Goal: Task Accomplishment & Management: Use online tool/utility

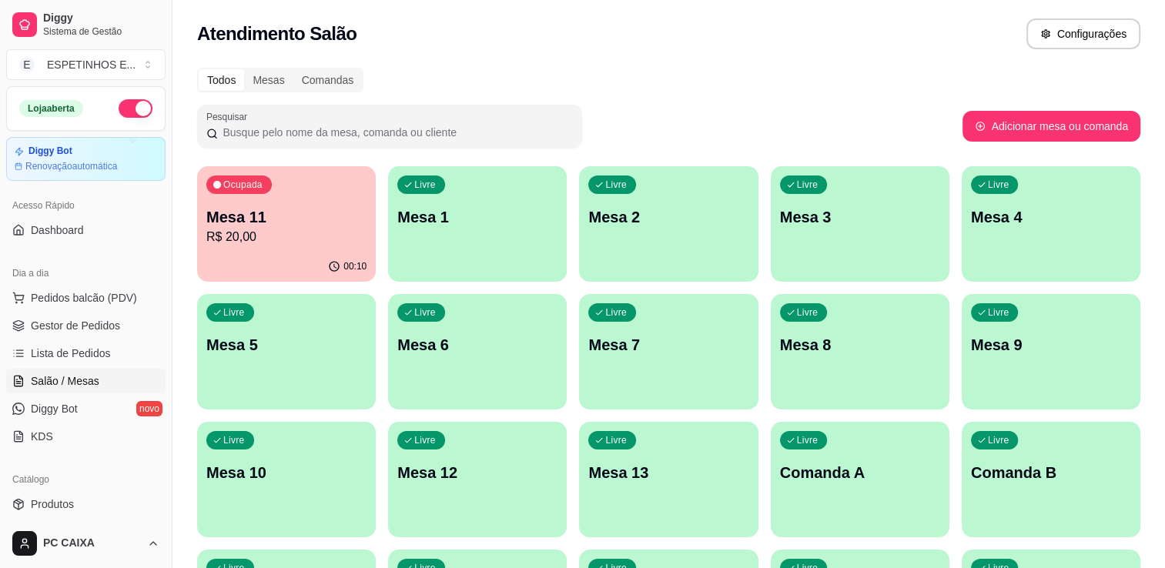
click at [743, 102] on div "Todos Mesas Comandas Pesquisar Adicionar mesa ou comanda Ocupada Mesa 11 R$ 20,…" at bounding box center [668, 370] width 992 height 625
click at [263, 257] on div "00:22" at bounding box center [285, 265] width 173 height 29
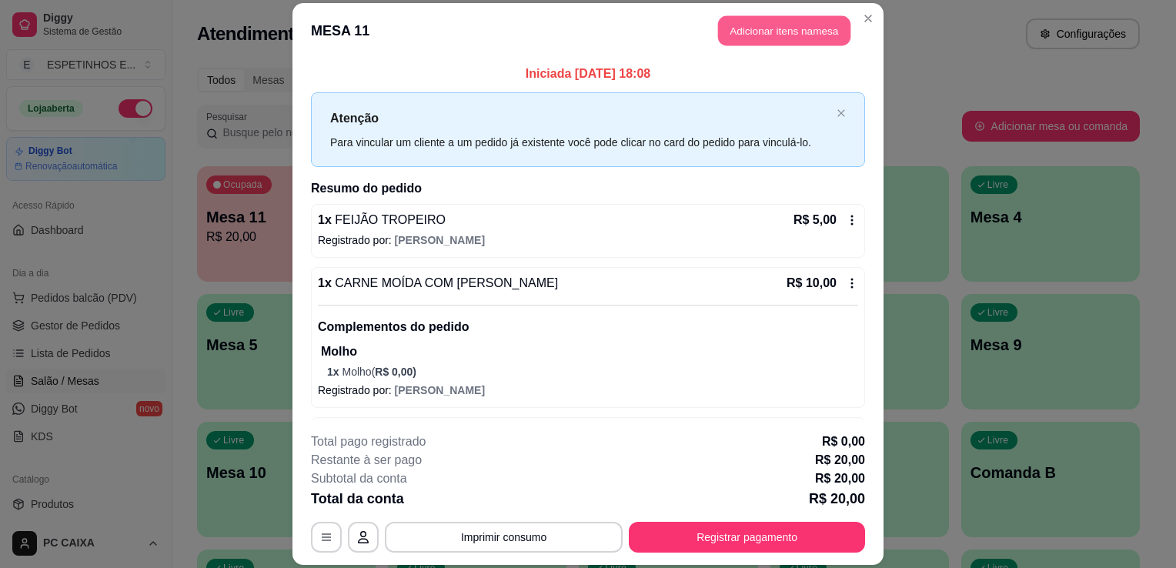
click at [774, 36] on button "Adicionar itens na mesa" at bounding box center [784, 30] width 132 height 30
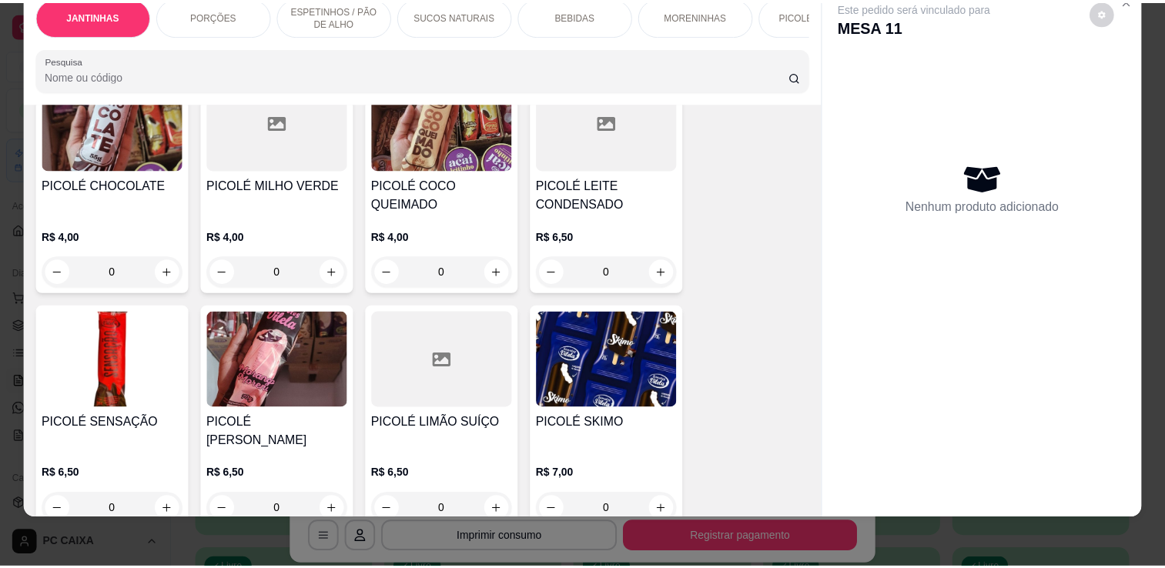
scroll to position [3325, 0]
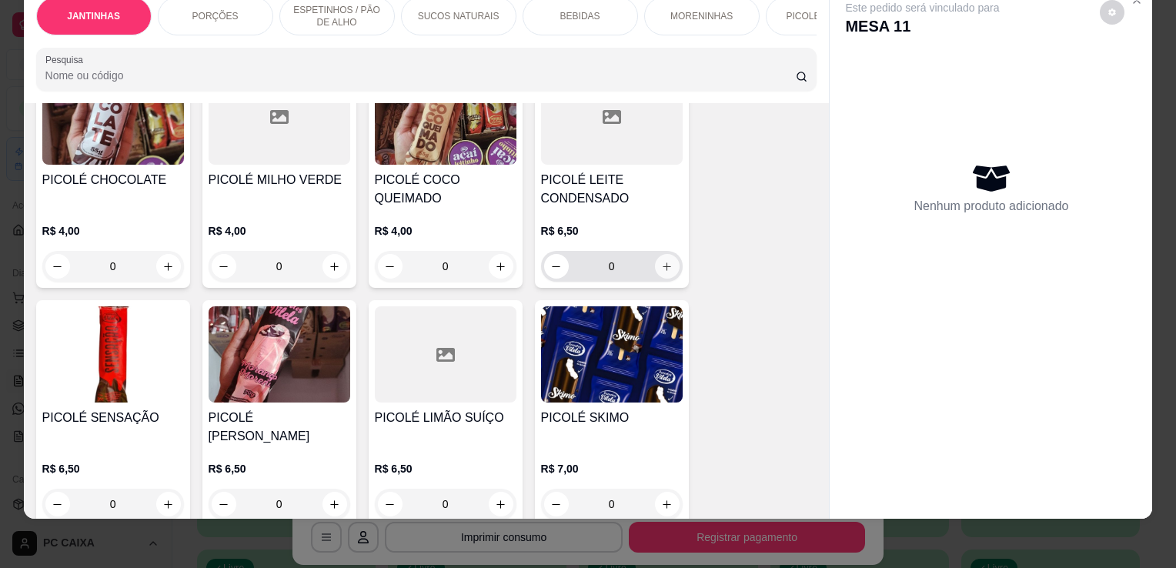
click at [657, 259] on button "increase-product-quantity" at bounding box center [667, 266] width 25 height 25
type input "1"
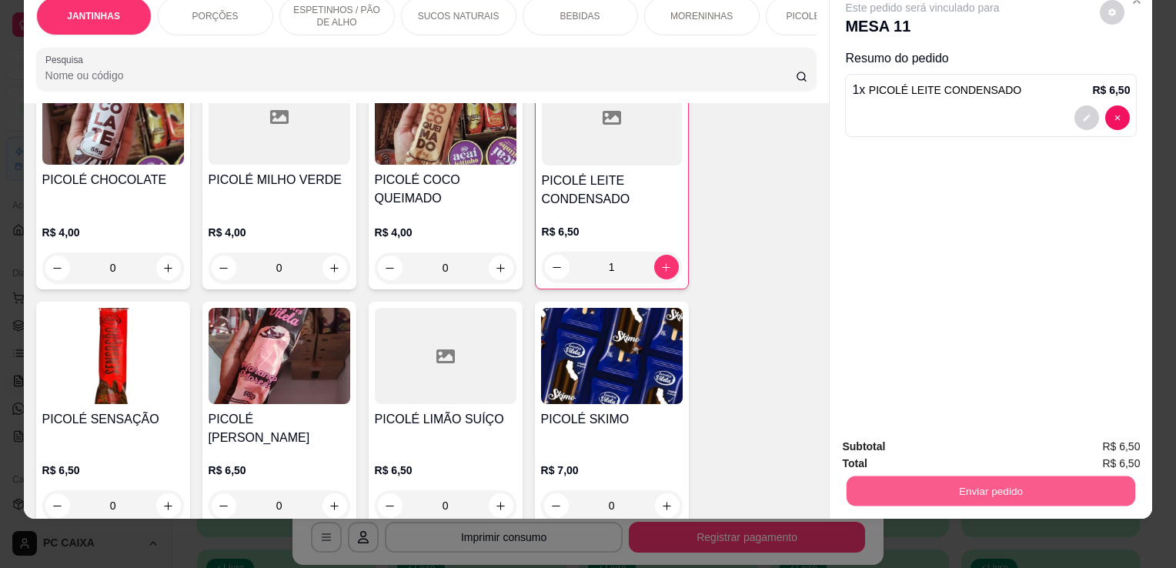
click at [1016, 481] on button "Enviar pedido" at bounding box center [991, 491] width 289 height 30
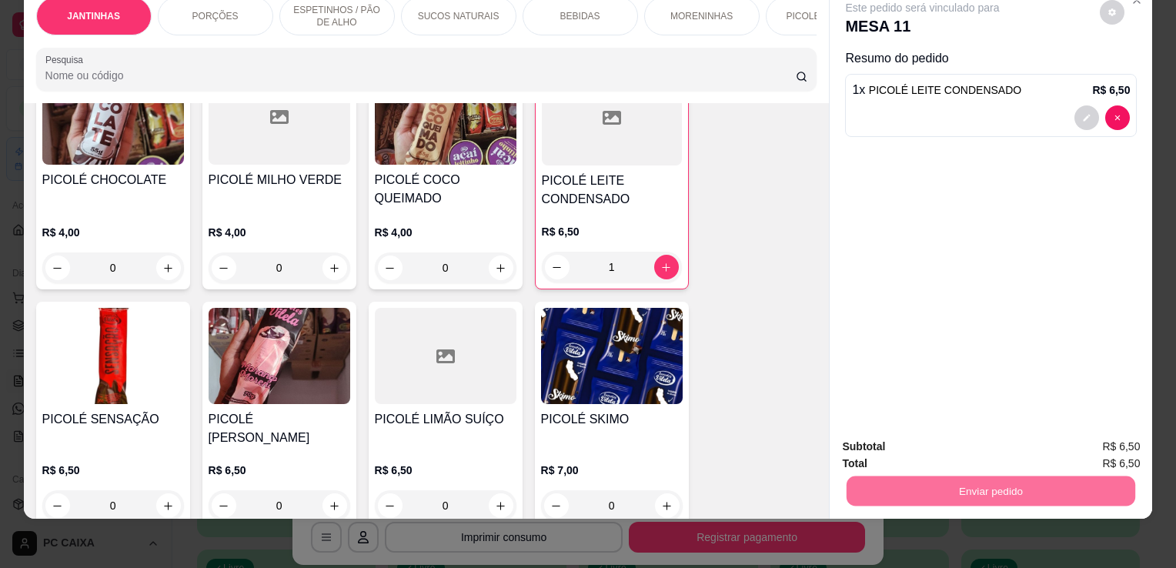
click at [954, 442] on button "Não registrar e enviar pedido" at bounding box center [940, 441] width 155 height 28
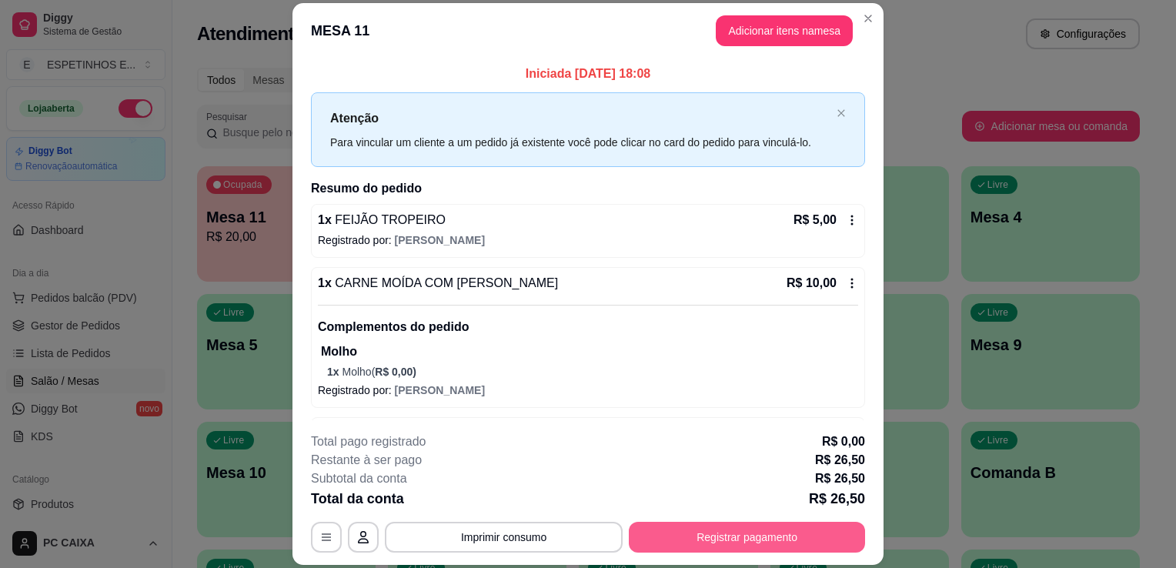
click at [720, 543] on button "Registrar pagamento" at bounding box center [747, 537] width 236 height 31
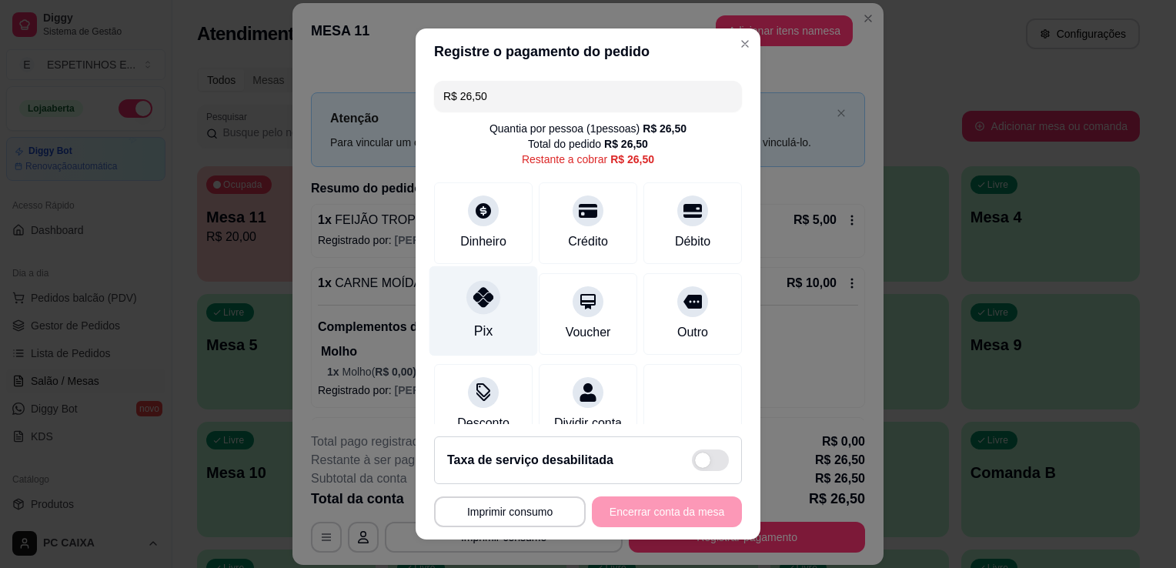
click at [477, 313] on div at bounding box center [483, 297] width 34 height 34
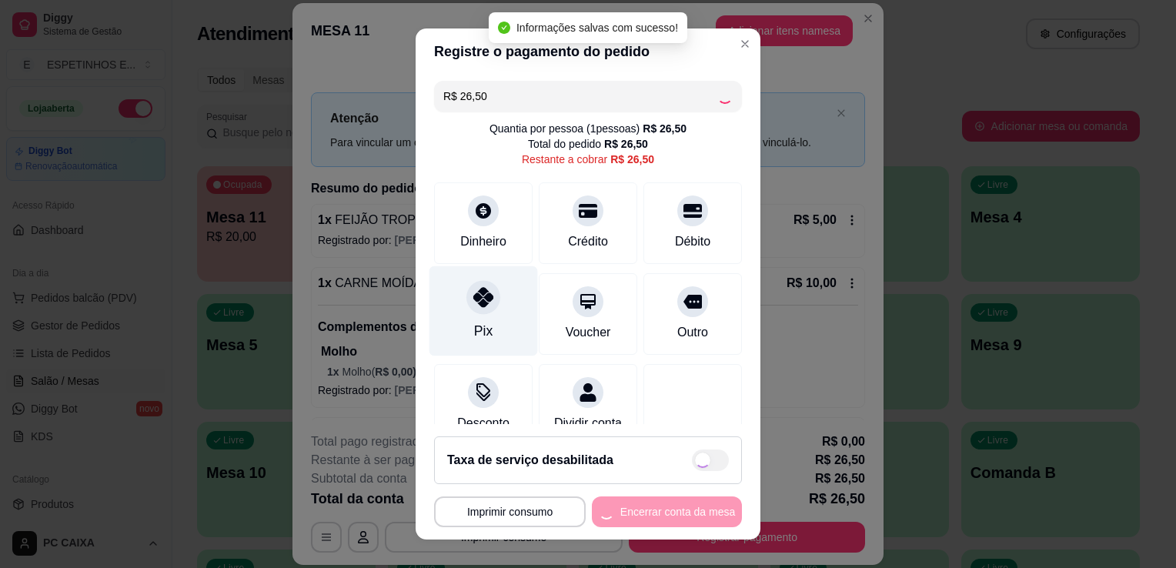
type input "R$ 0,00"
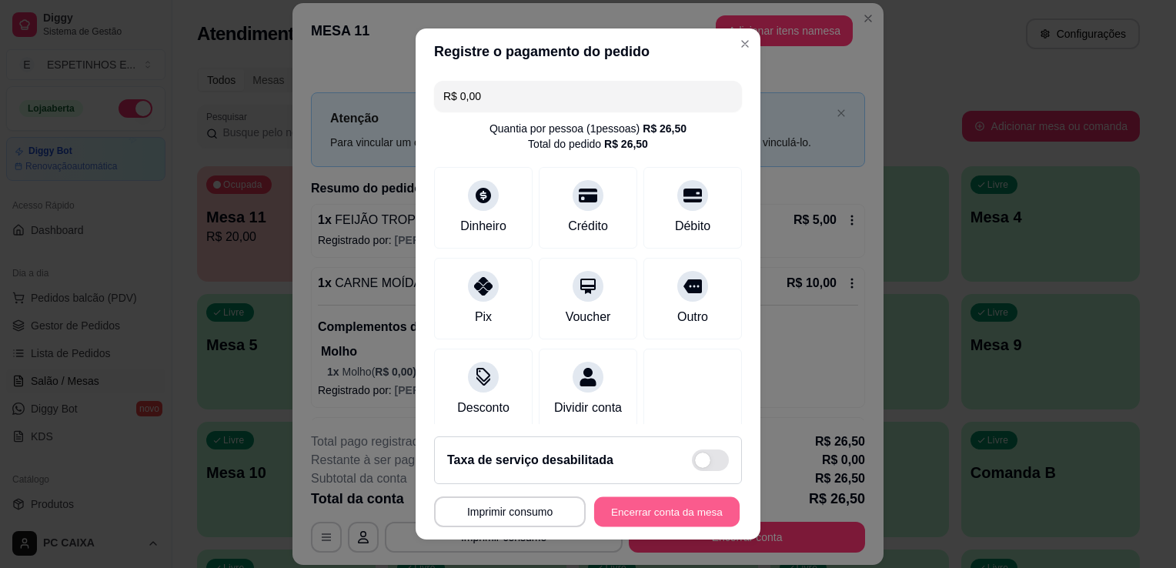
click at [640, 519] on button "Encerrar conta da mesa" at bounding box center [666, 512] width 145 height 30
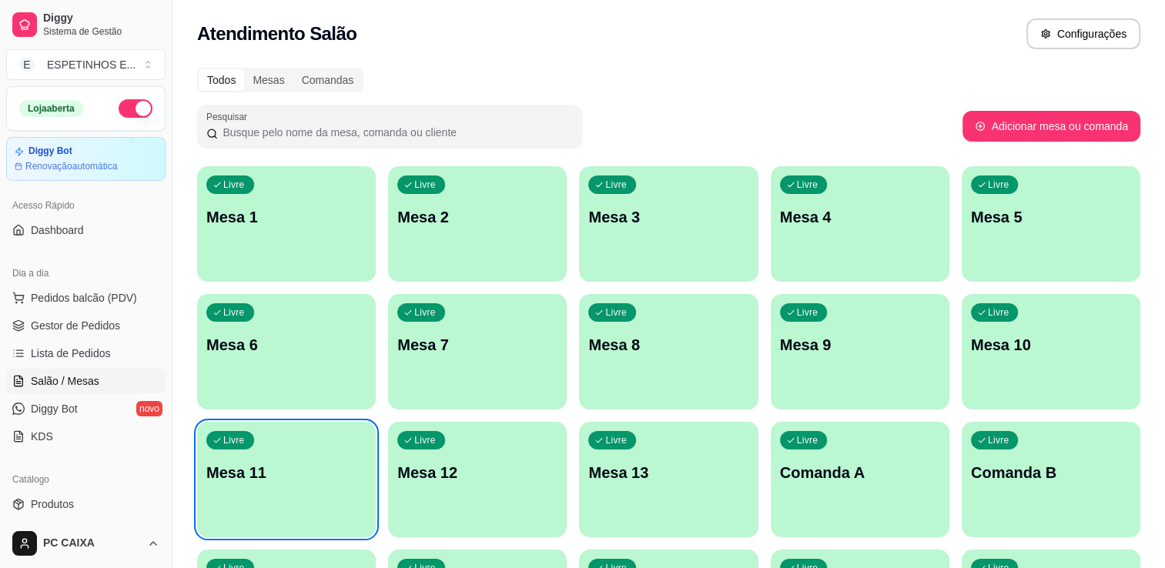
scroll to position [31, 0]
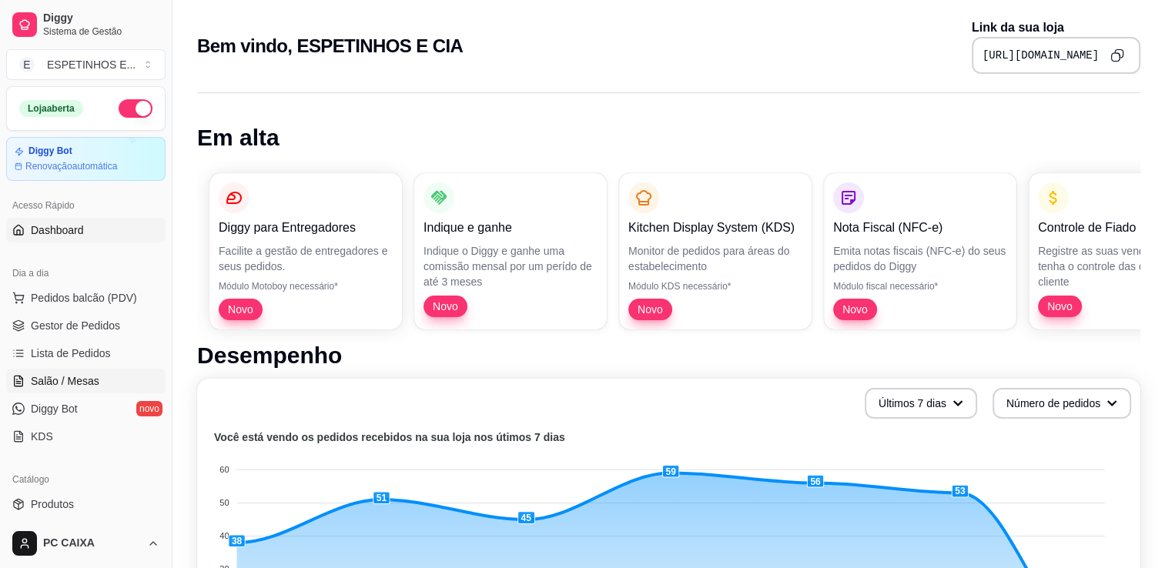
click at [102, 378] on link "Salão / Mesas" at bounding box center [85, 381] width 159 height 25
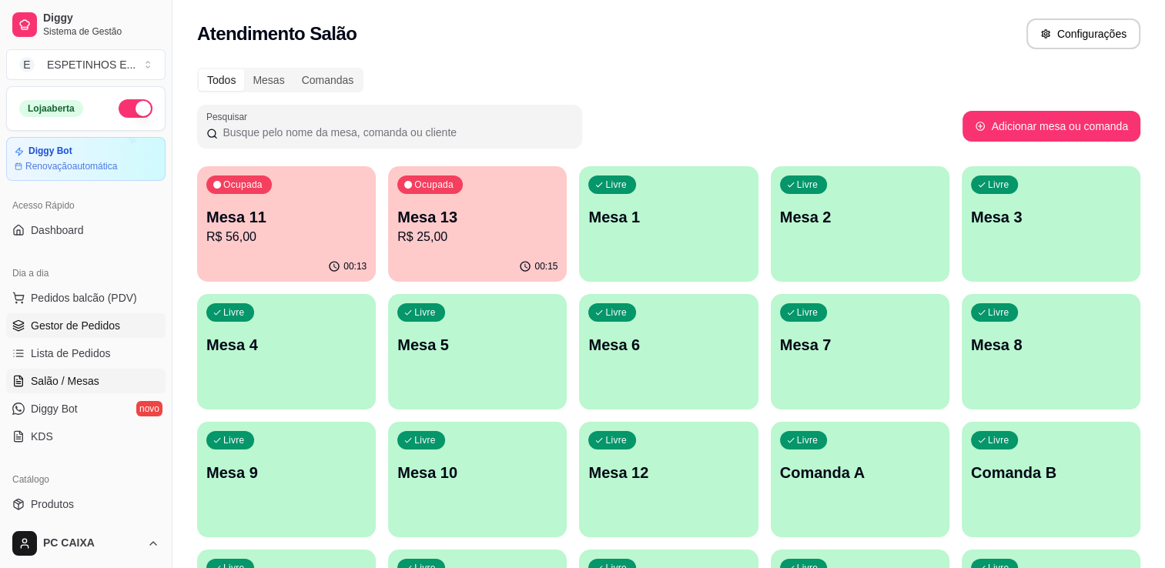
click at [85, 326] on span "Gestor de Pedidos" at bounding box center [75, 325] width 89 height 15
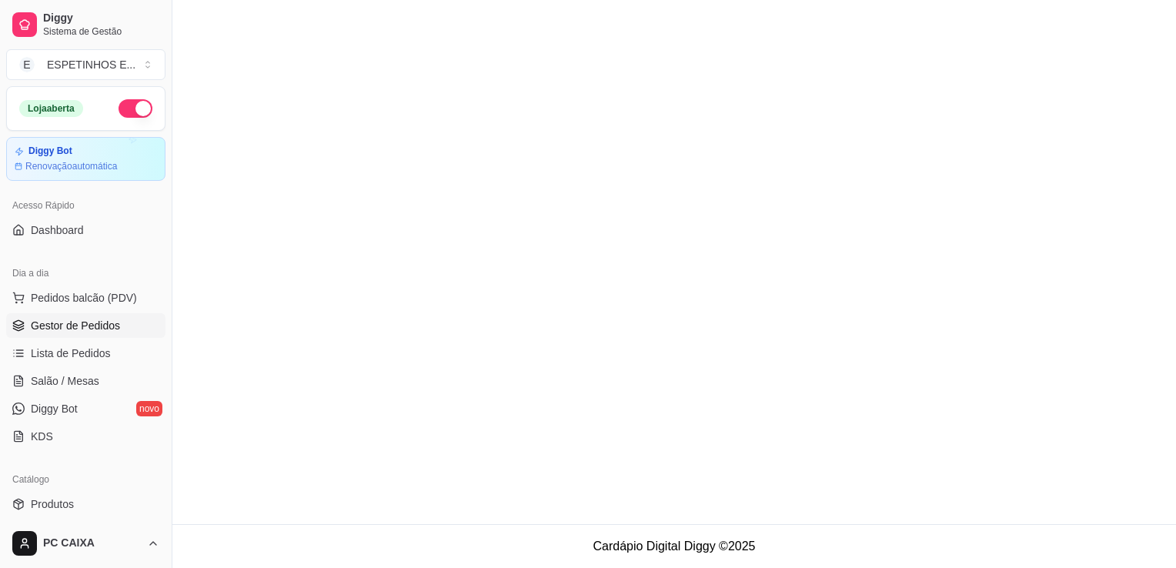
click at [90, 323] on span "Gestor de Pedidos" at bounding box center [75, 325] width 89 height 15
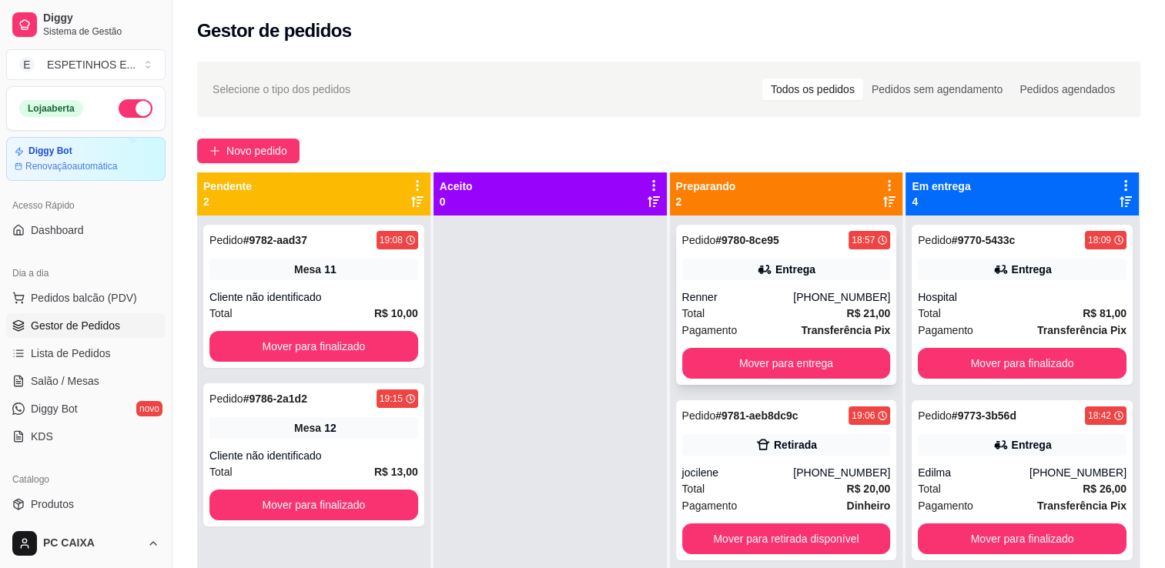
click at [757, 309] on div "Total R$ 21,00" at bounding box center [786, 313] width 209 height 17
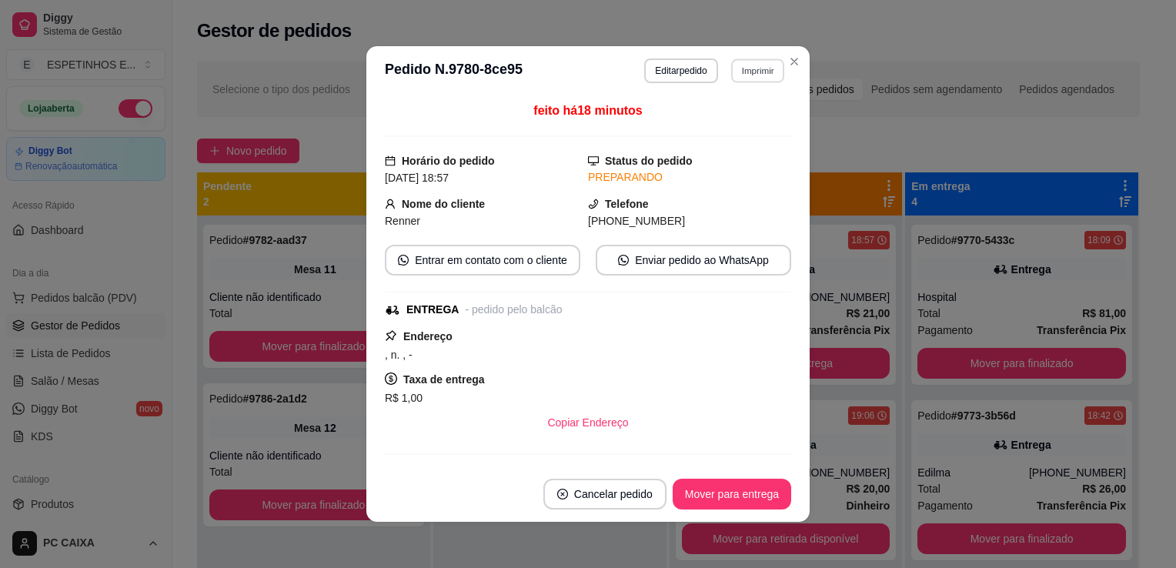
click at [750, 72] on button "Imprimir" at bounding box center [757, 70] width 53 height 24
click at [724, 122] on button "Impressora g250" at bounding box center [724, 124] width 108 height 24
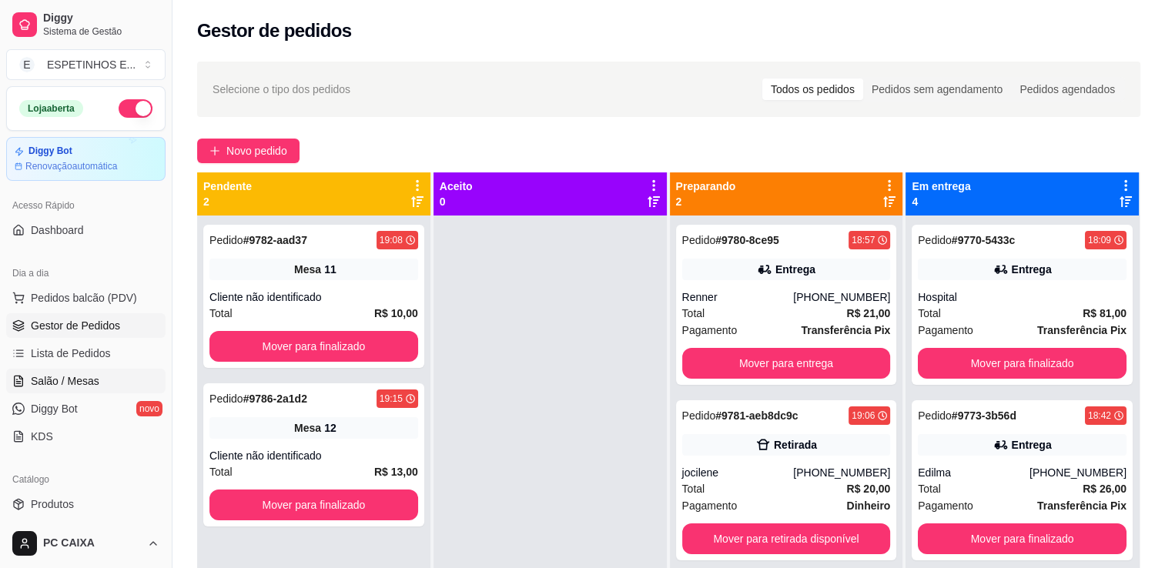
click at [86, 387] on span "Salão / Mesas" at bounding box center [65, 380] width 69 height 15
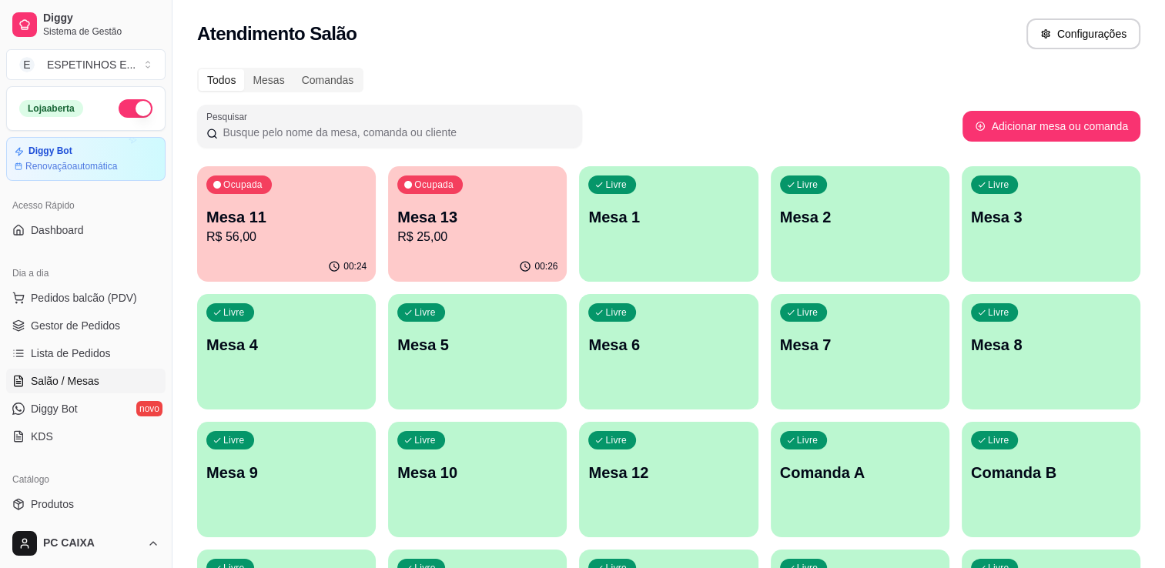
click at [86, 387] on span "Salão / Mesas" at bounding box center [65, 380] width 69 height 15
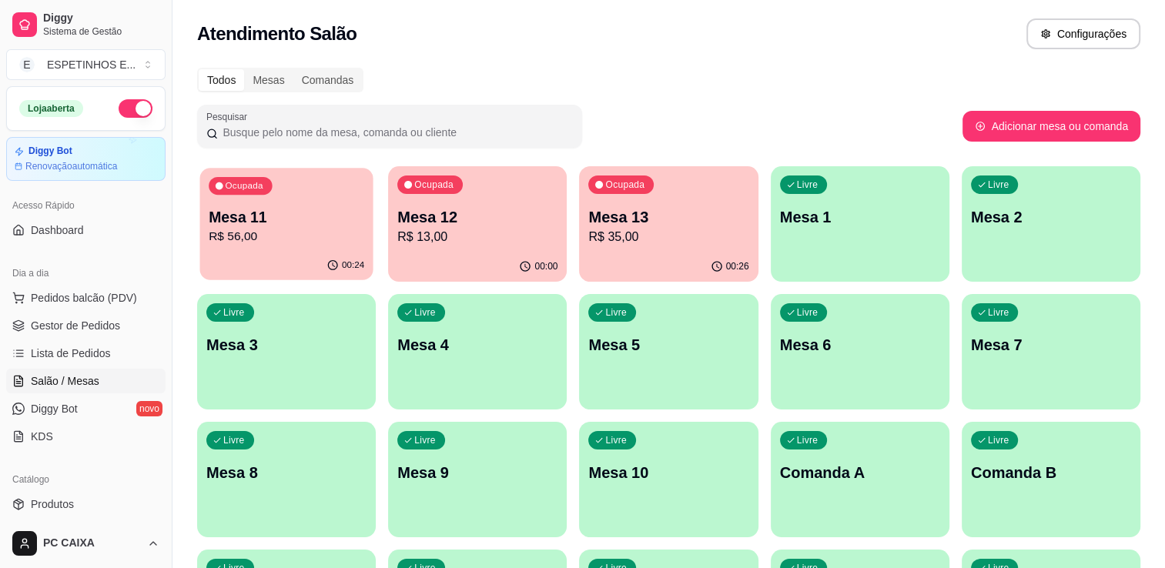
click at [307, 221] on p "Mesa 11" at bounding box center [286, 217] width 155 height 21
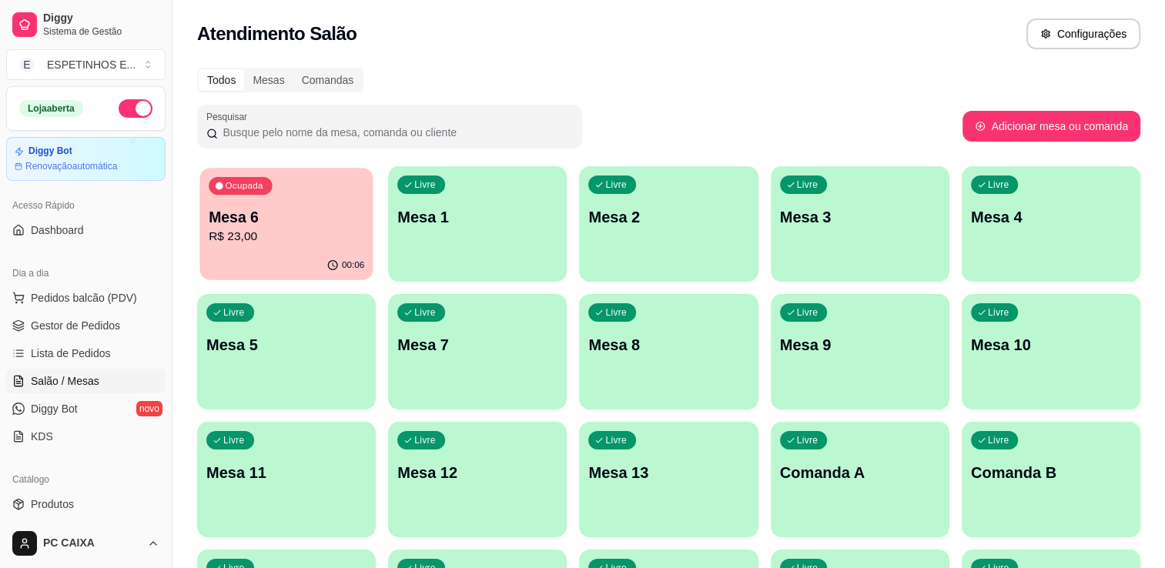
click at [252, 218] on p "Mesa 6" at bounding box center [286, 217] width 155 height 21
click at [289, 226] on p "Mesa 6" at bounding box center [286, 217] width 155 height 21
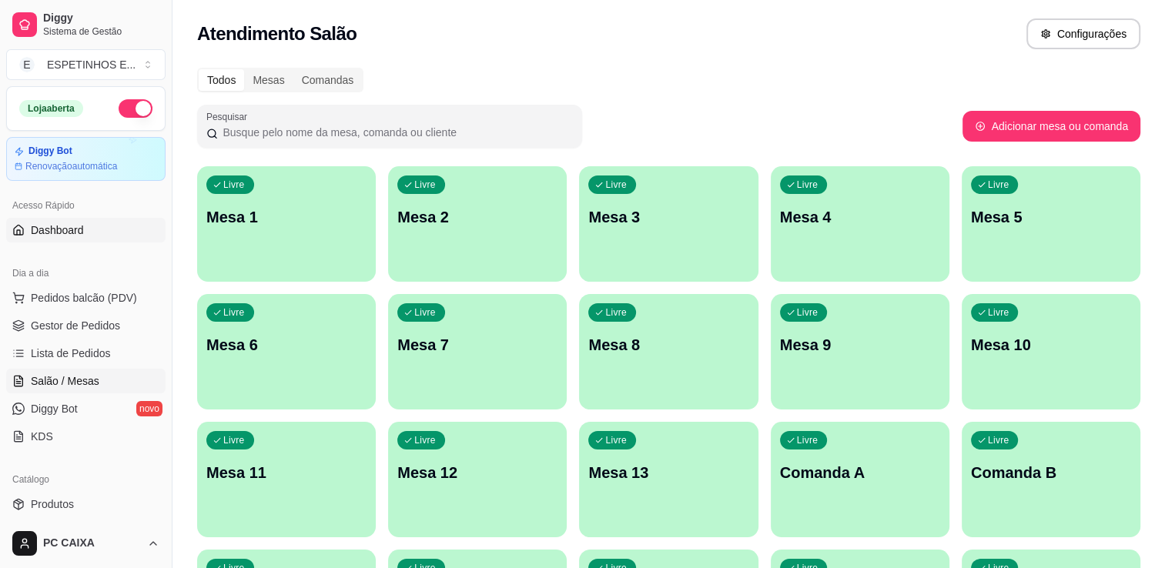
click at [72, 233] on span "Dashboard" at bounding box center [57, 229] width 53 height 15
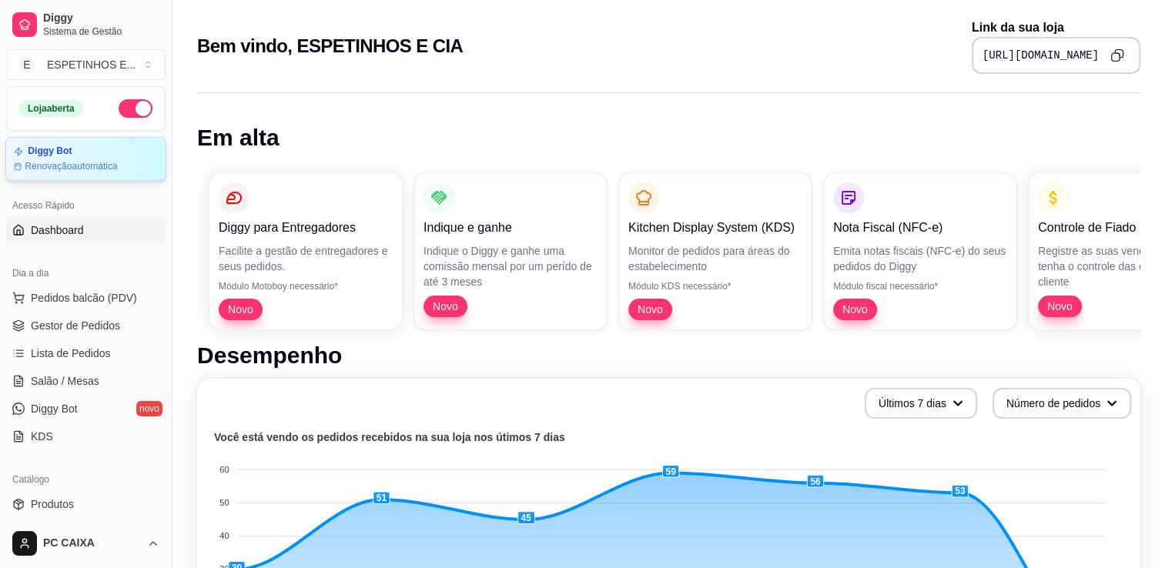
click at [76, 170] on article "Renovação automática" at bounding box center [71, 166] width 93 height 12
click at [65, 379] on span "Salão / Mesas" at bounding box center [65, 380] width 69 height 15
